Goal: Task Accomplishment & Management: Manage account settings

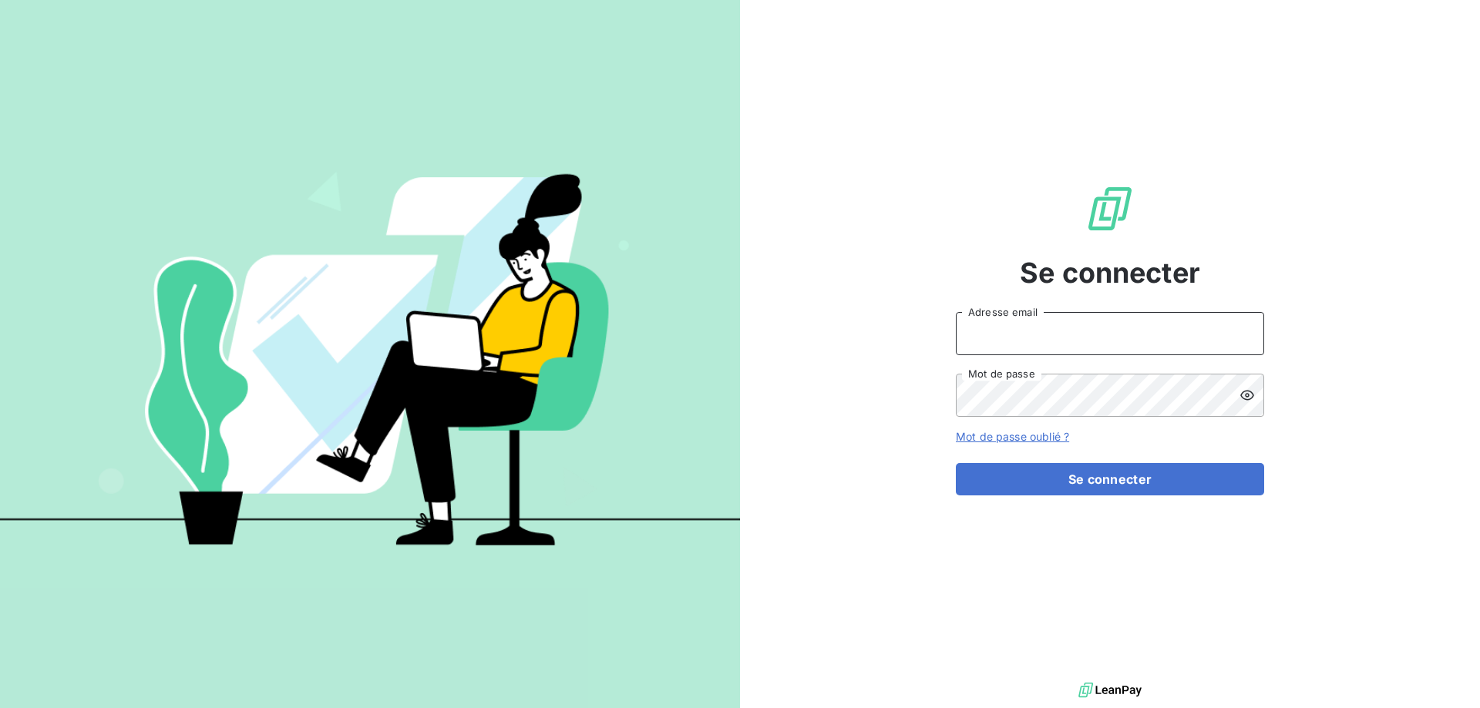
click at [1009, 335] on input "Adresse email" at bounding box center [1110, 333] width 308 height 43
type input "[EMAIL_ADDRESS][DOMAIN_NAME]"
click at [1247, 395] on icon at bounding box center [1246, 395] width 15 height 15
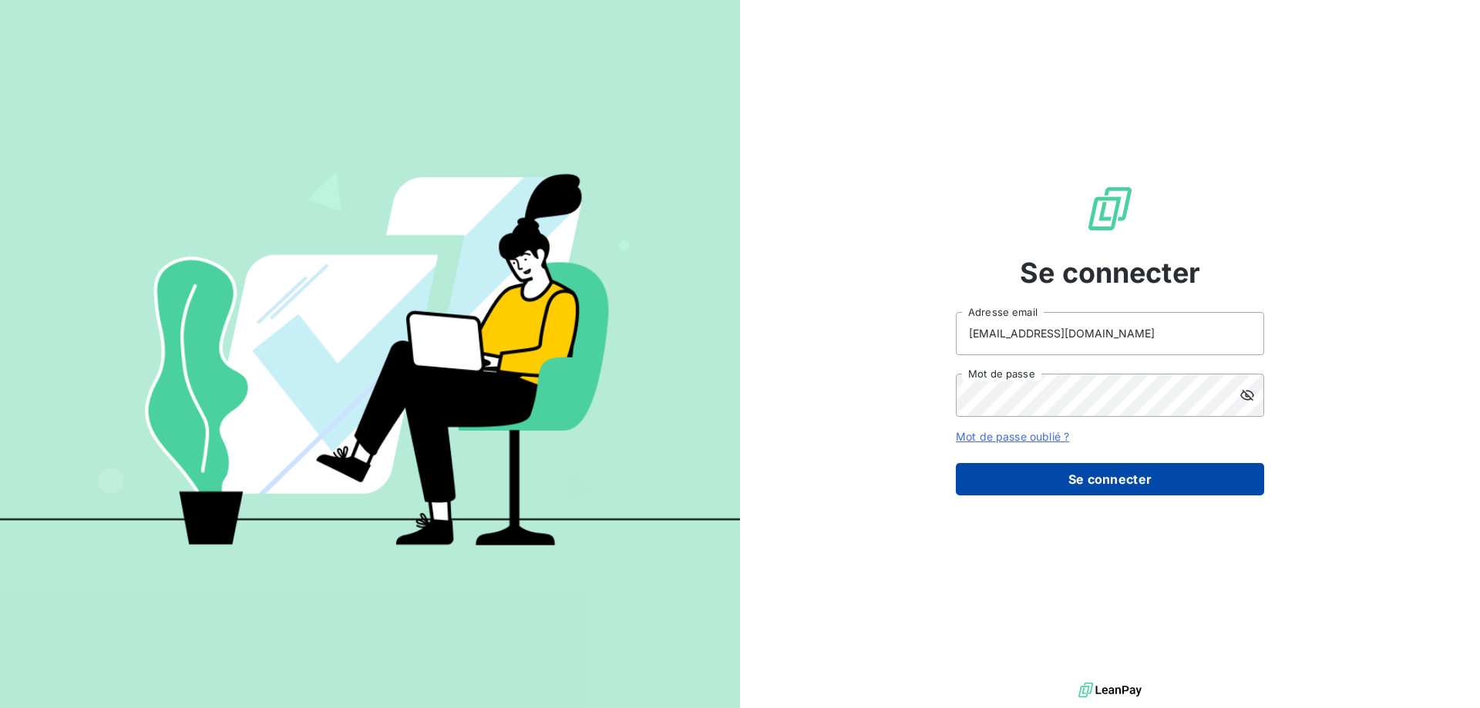
click at [1105, 485] on button "Se connecter" at bounding box center [1110, 479] width 308 height 32
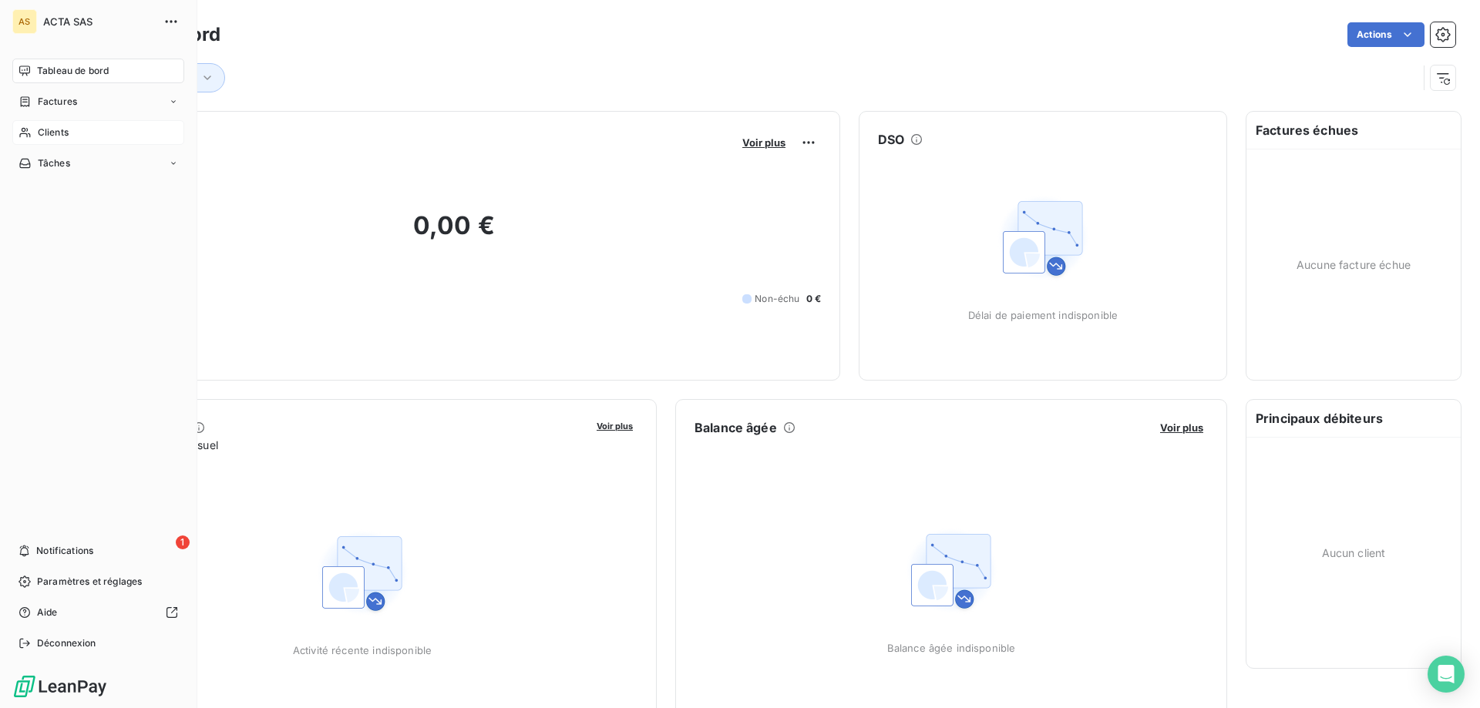
click at [22, 128] on icon at bounding box center [24, 132] width 13 height 12
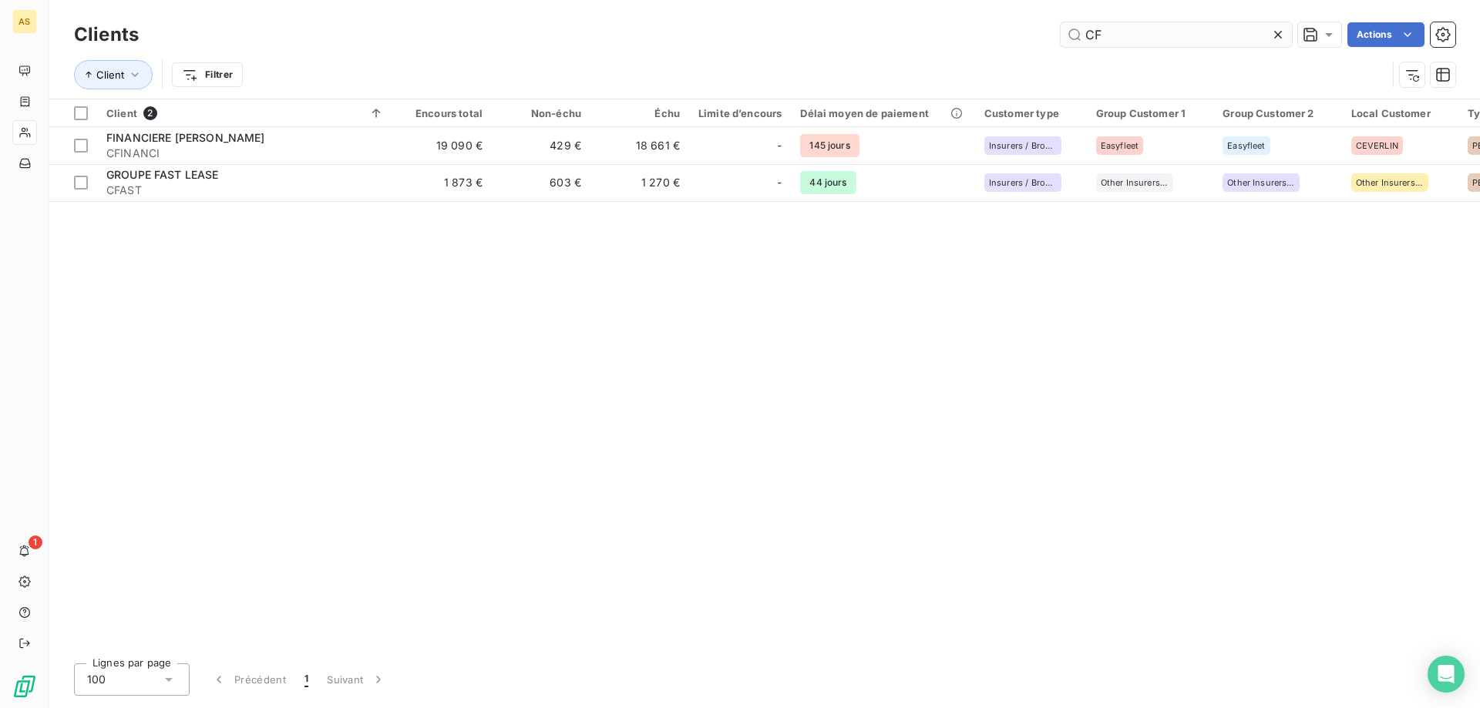
type input "C"
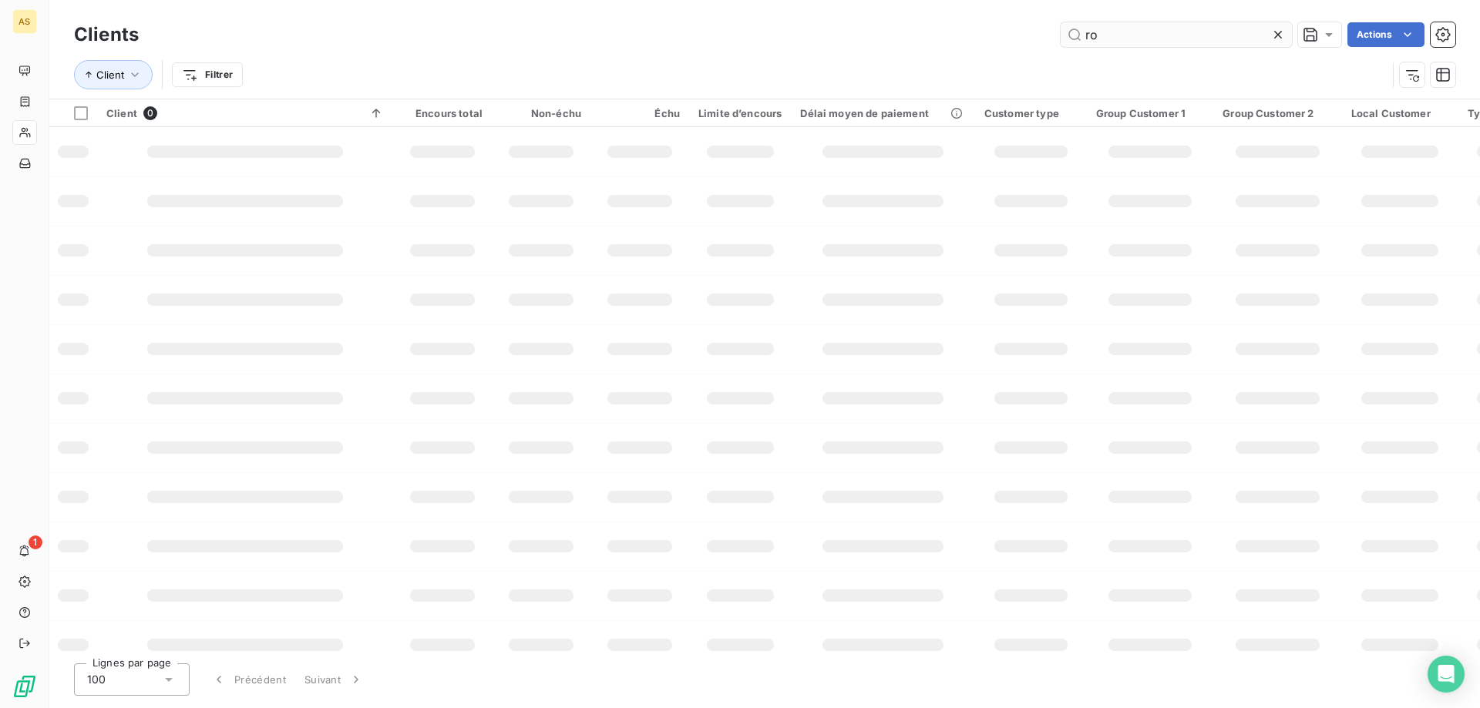
type input "r"
type input "C"
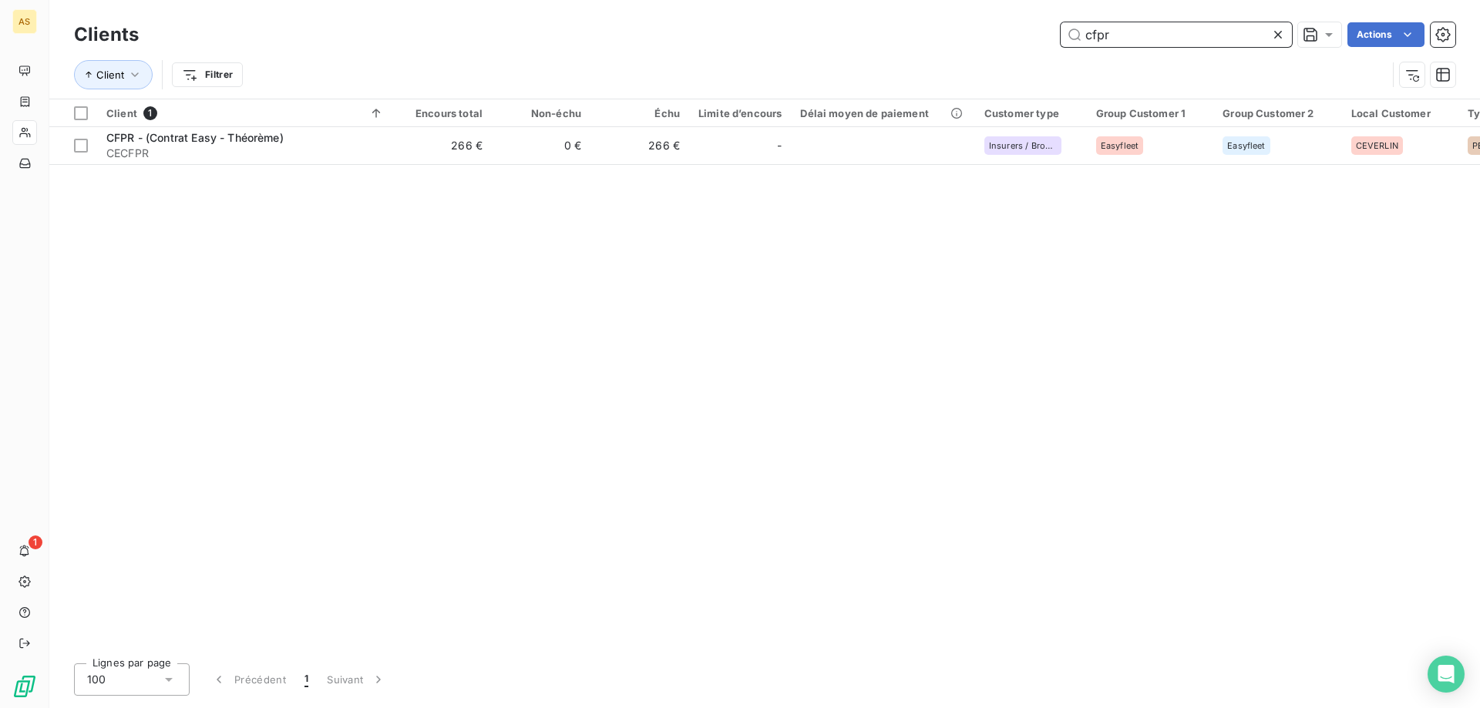
type input "cfpr"
